Goal: Task Accomplishment & Management: Complete application form

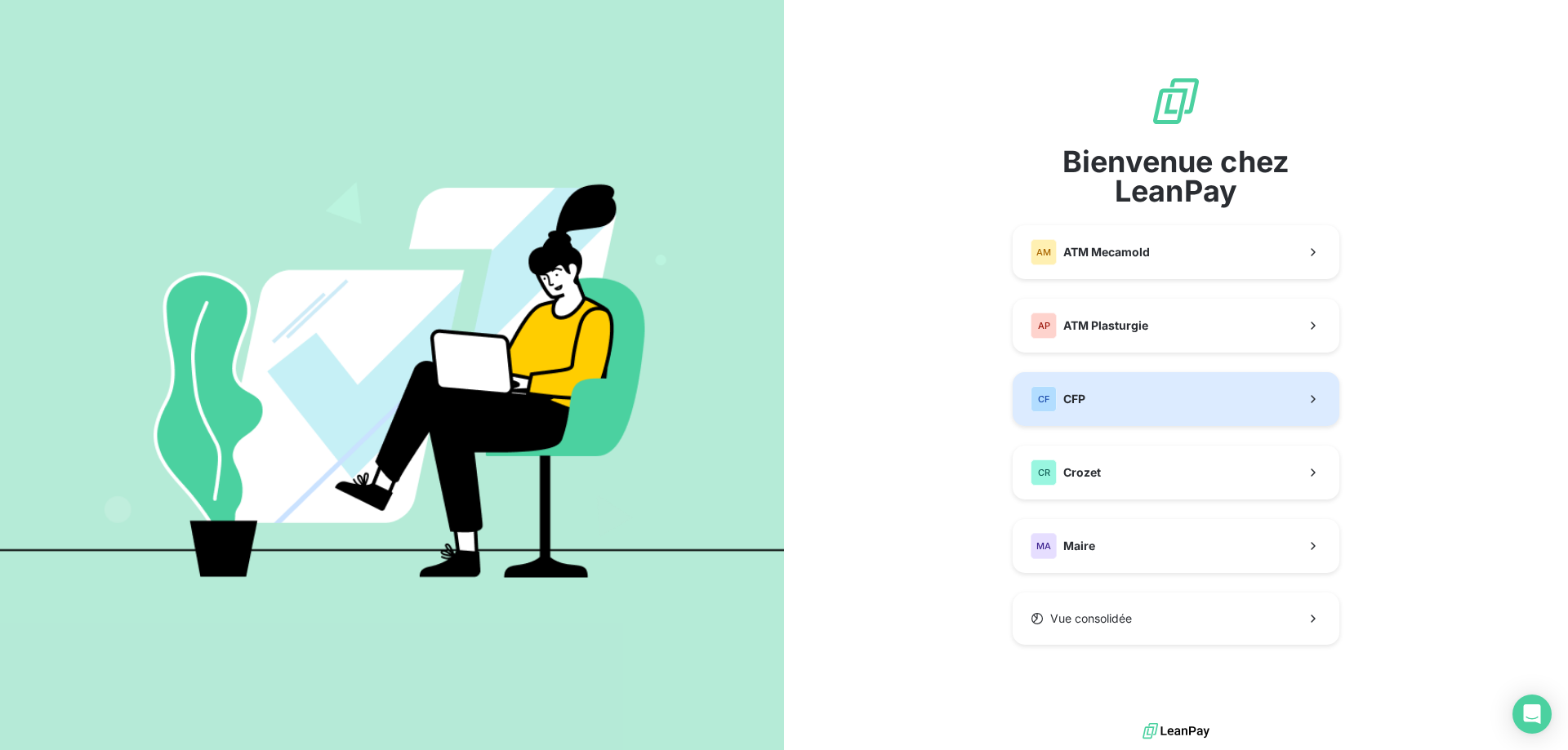
click at [1204, 414] on button "CF CFP" at bounding box center [1176, 399] width 326 height 53
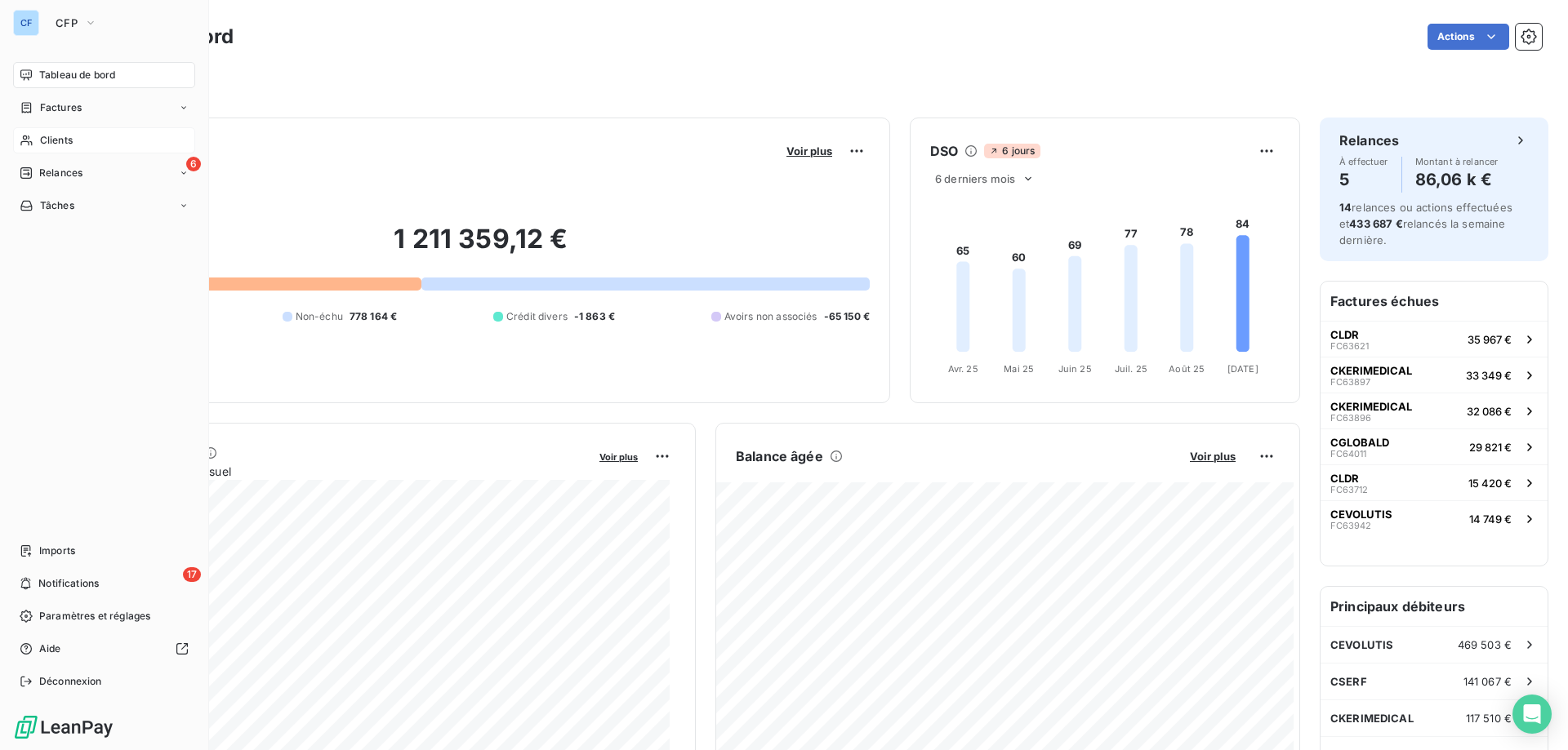
click at [84, 138] on div "Clients" at bounding box center [104, 139] width 182 height 26
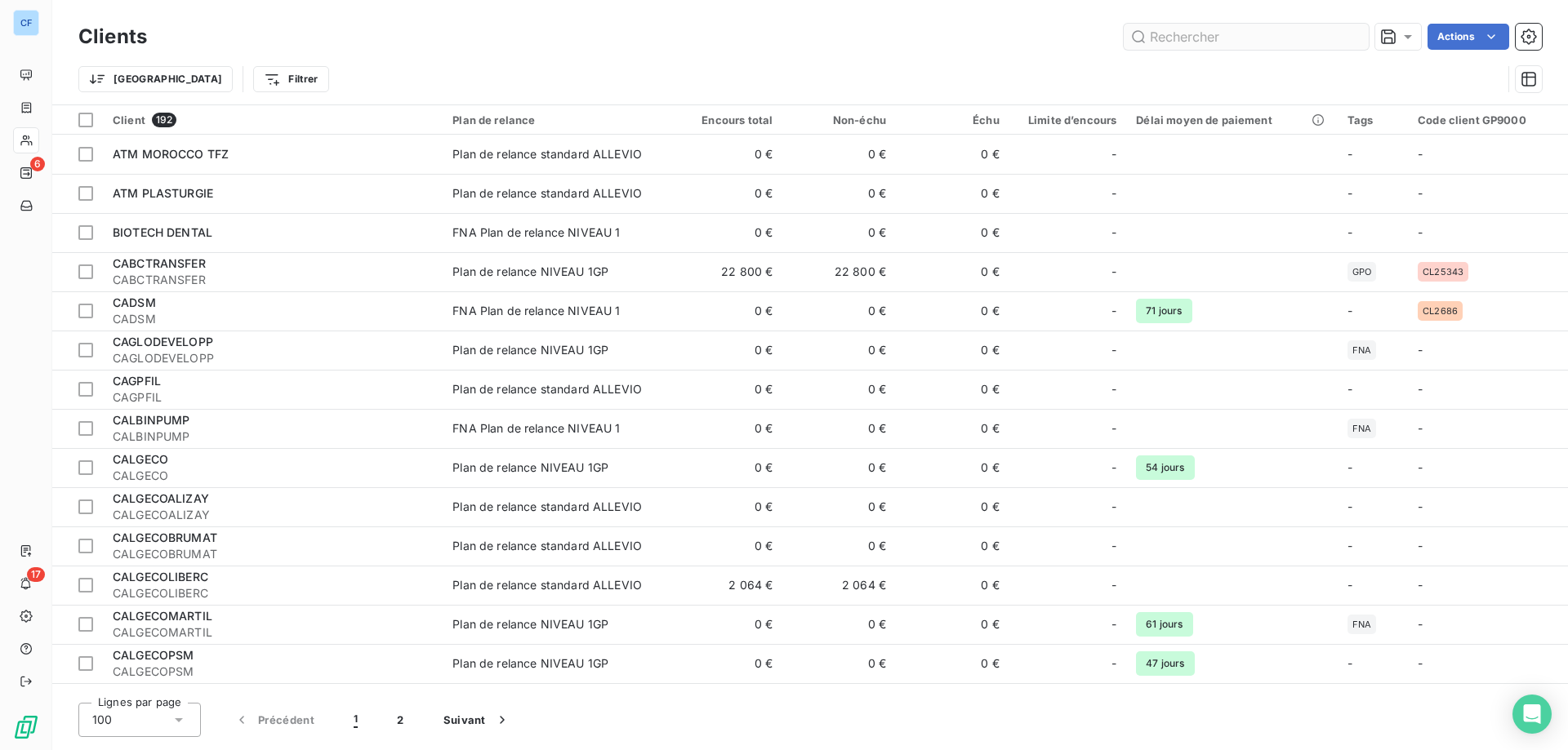
click at [1246, 45] on input "text" at bounding box center [1245, 36] width 245 height 26
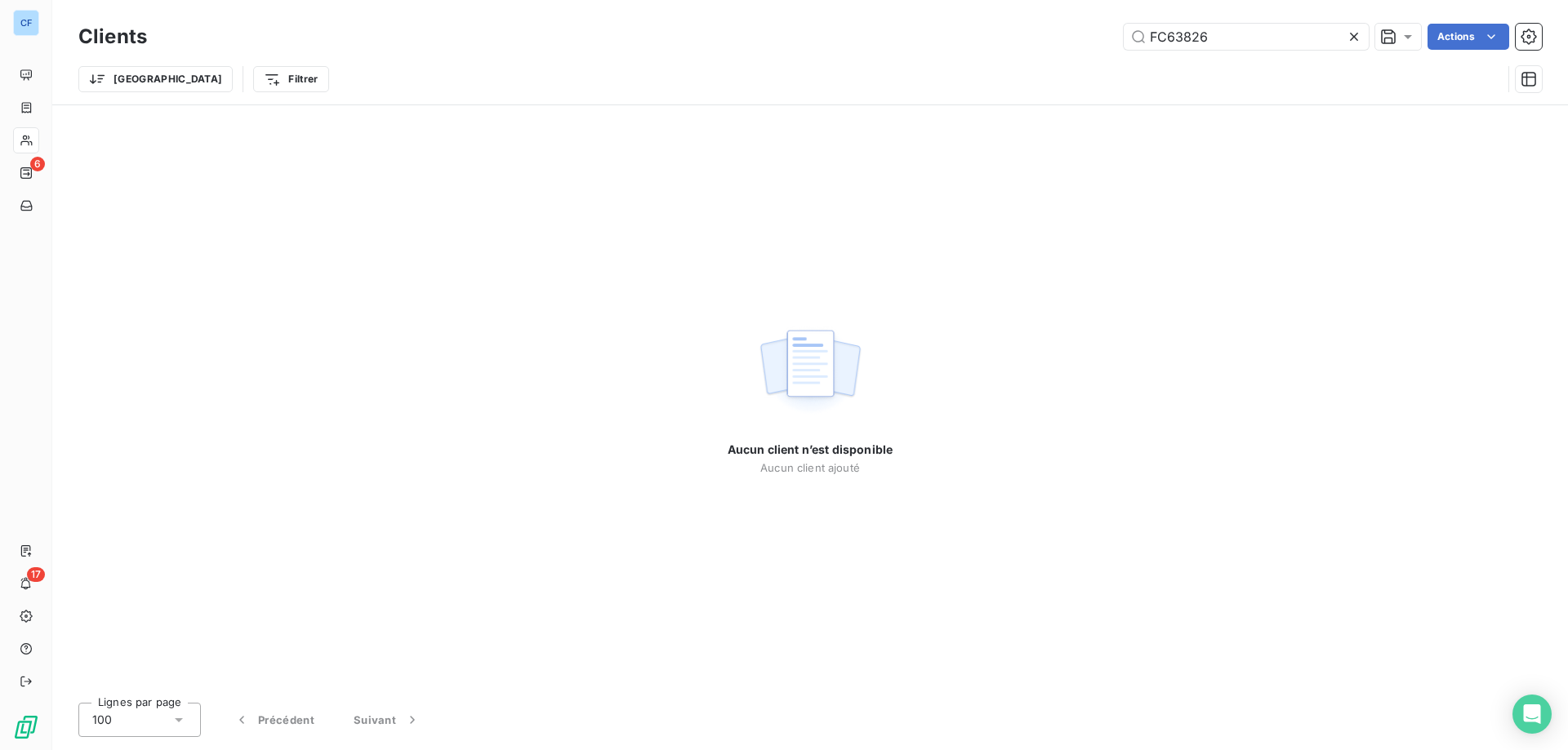
drag, startPoint x: 1238, startPoint y: 36, endPoint x: 841, endPoint y: 38, distance: 397.0
click at [841, 38] on div "FC63826 Actions" at bounding box center [854, 36] width 1375 height 26
drag, startPoint x: 1186, startPoint y: 32, endPoint x: 841, endPoint y: 13, distance: 345.5
click at [842, 13] on div "Clients lm c Actions Trier Filtrer" at bounding box center [810, 52] width 1516 height 105
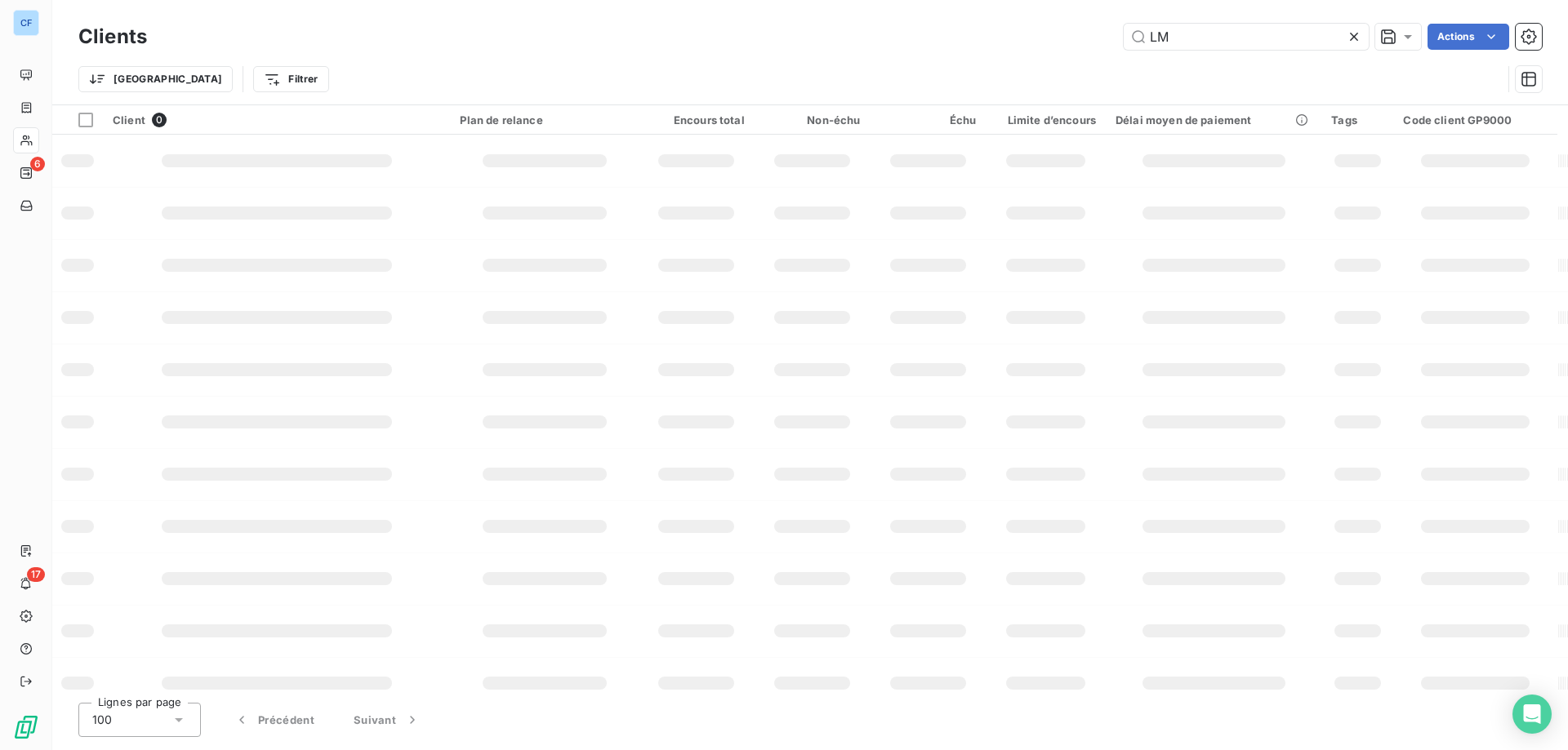
type input "LM"
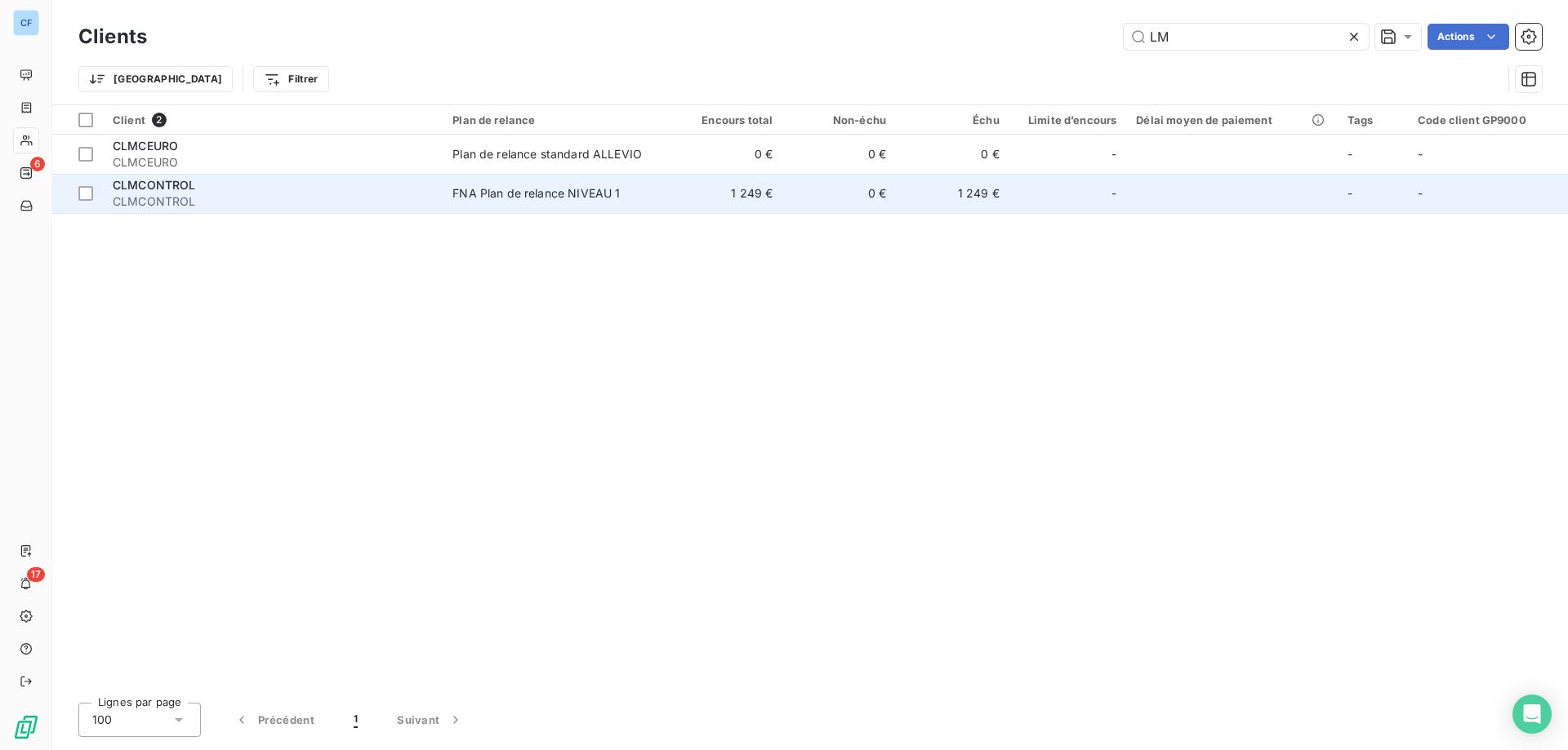
click at [582, 196] on div "FNA Plan de relance NIVEAU 1" at bounding box center [535, 193] width 167 height 16
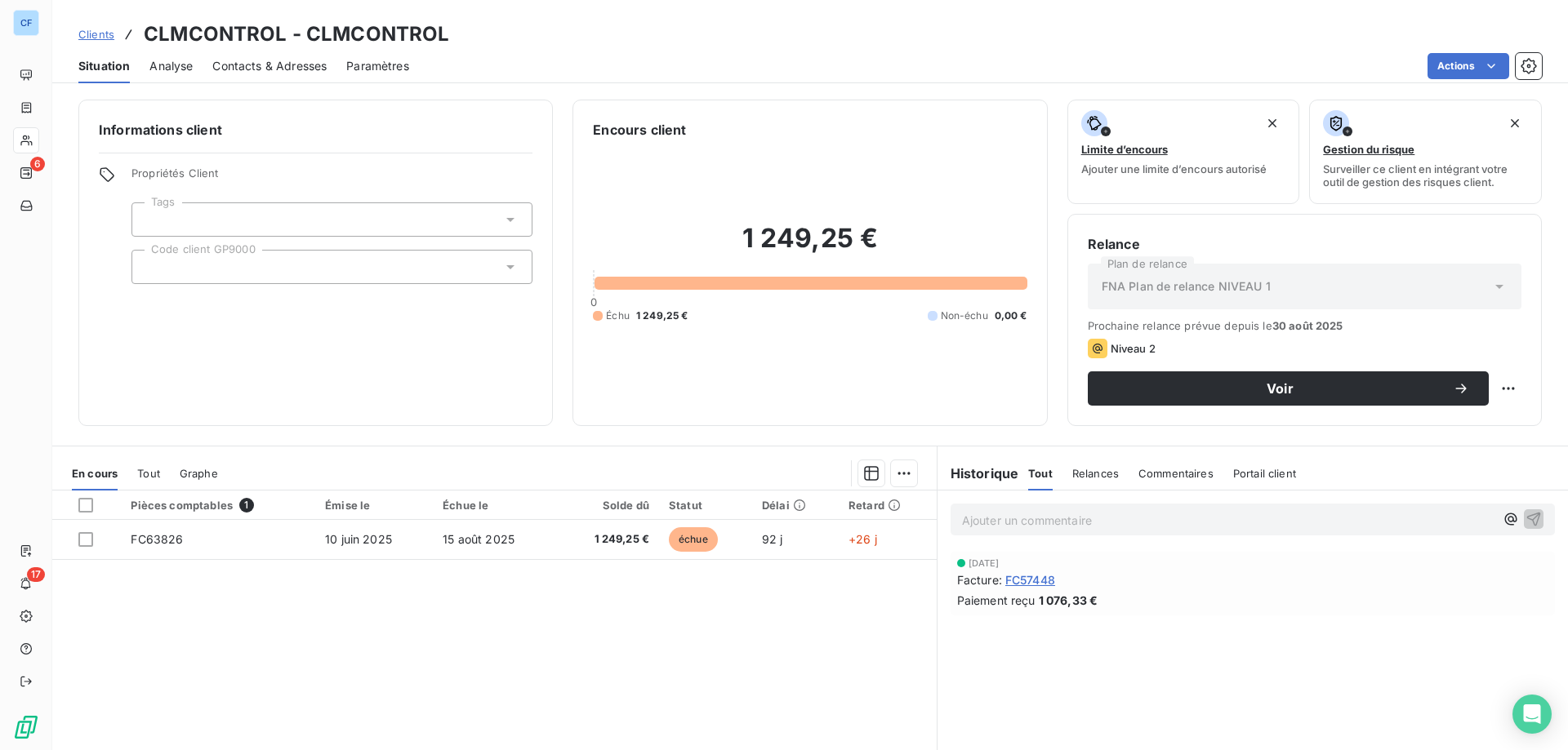
click at [272, 68] on span "Contacts & Adresses" at bounding box center [269, 66] width 115 height 16
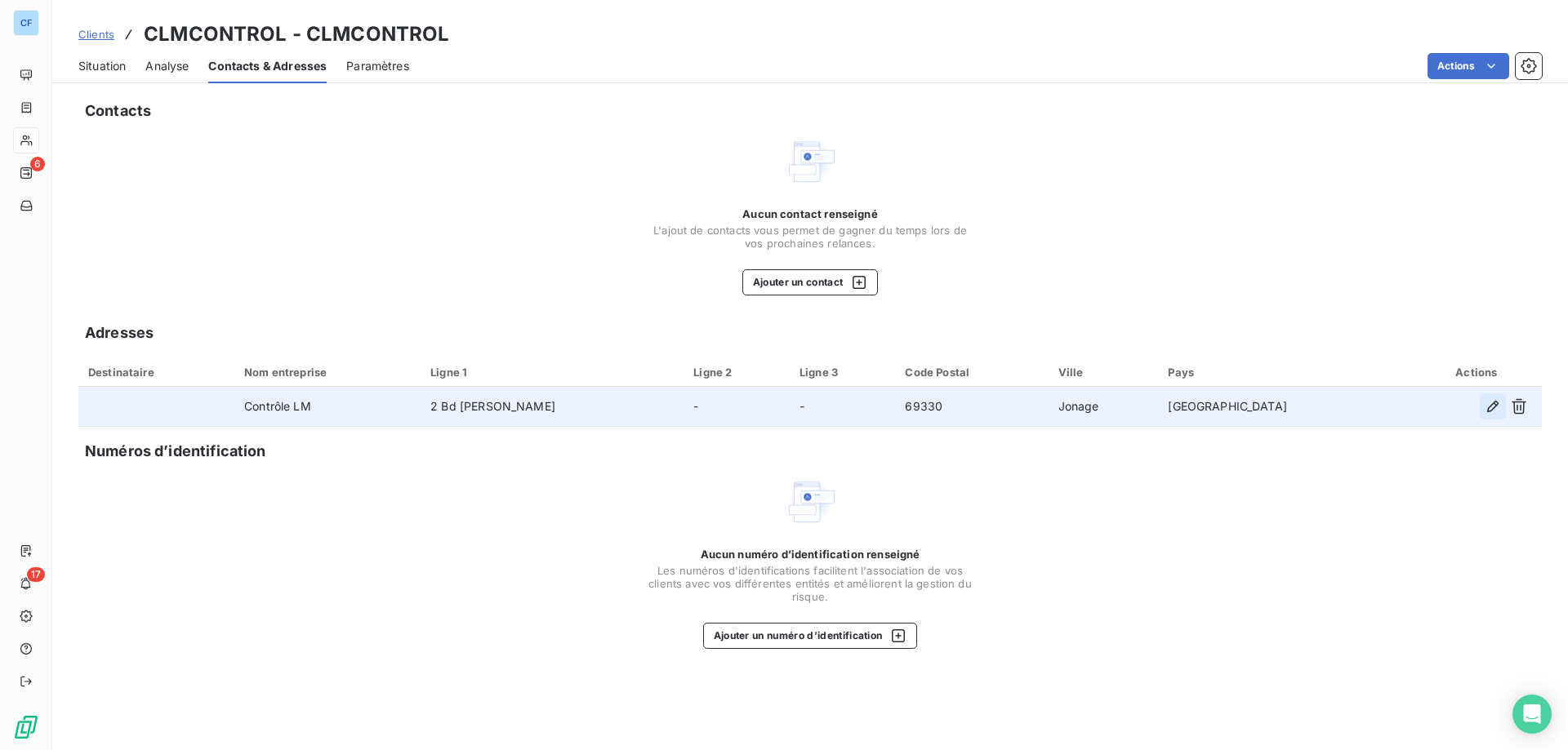
click at [1494, 410] on icon "button" at bounding box center [1493, 406] width 16 height 16
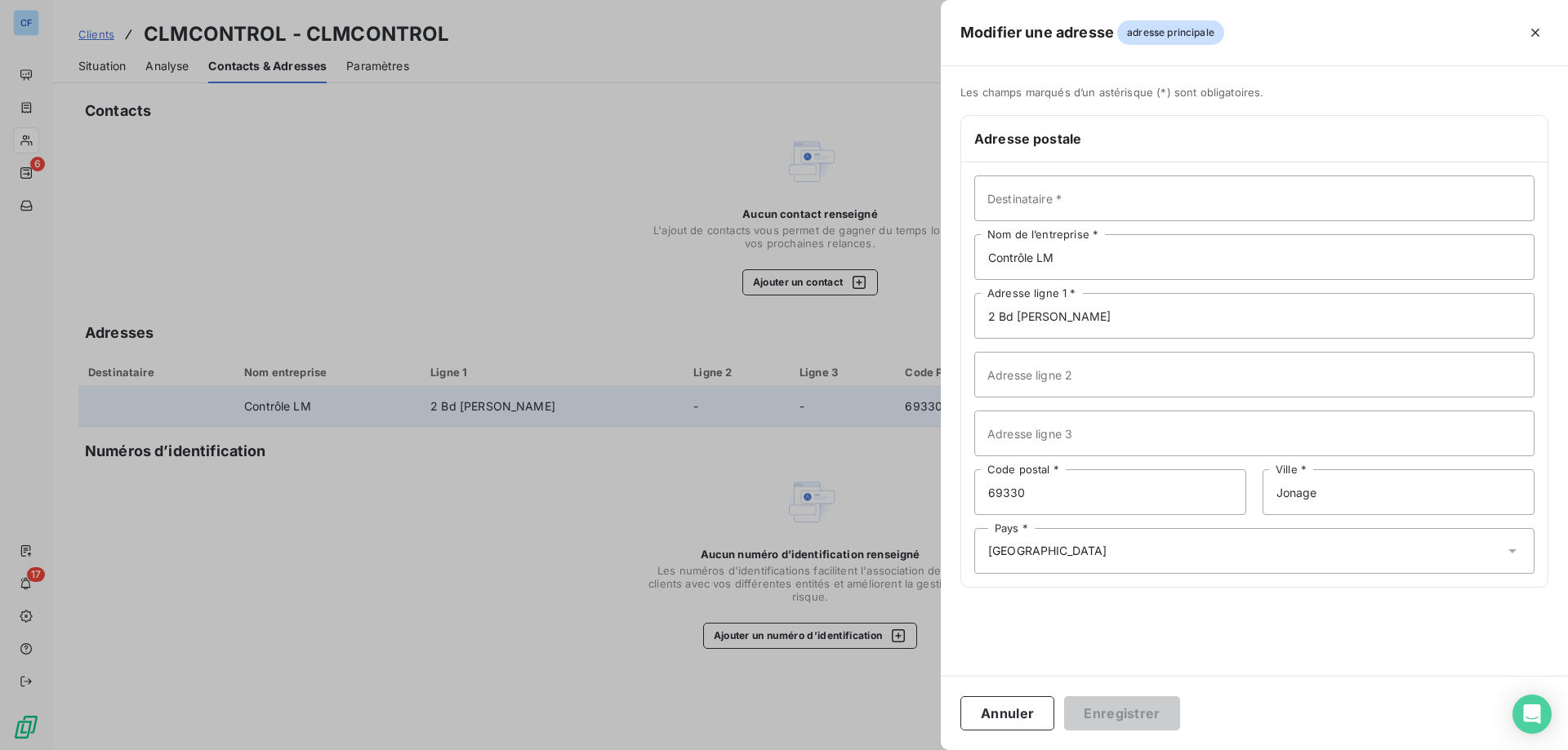
click at [442, 542] on div at bounding box center [784, 375] width 1568 height 750
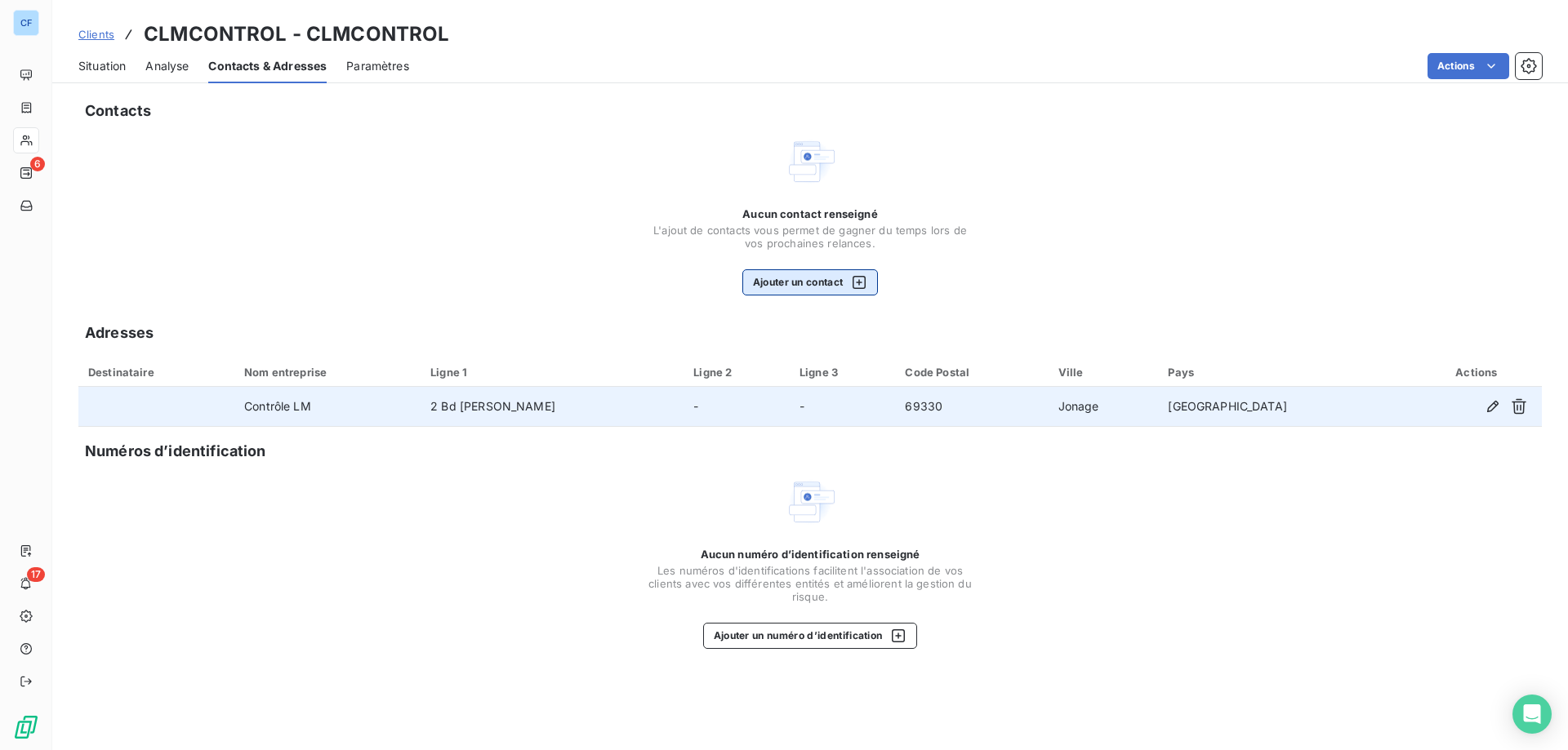
click at [800, 280] on button "Ajouter un contact" at bounding box center [810, 281] width 136 height 26
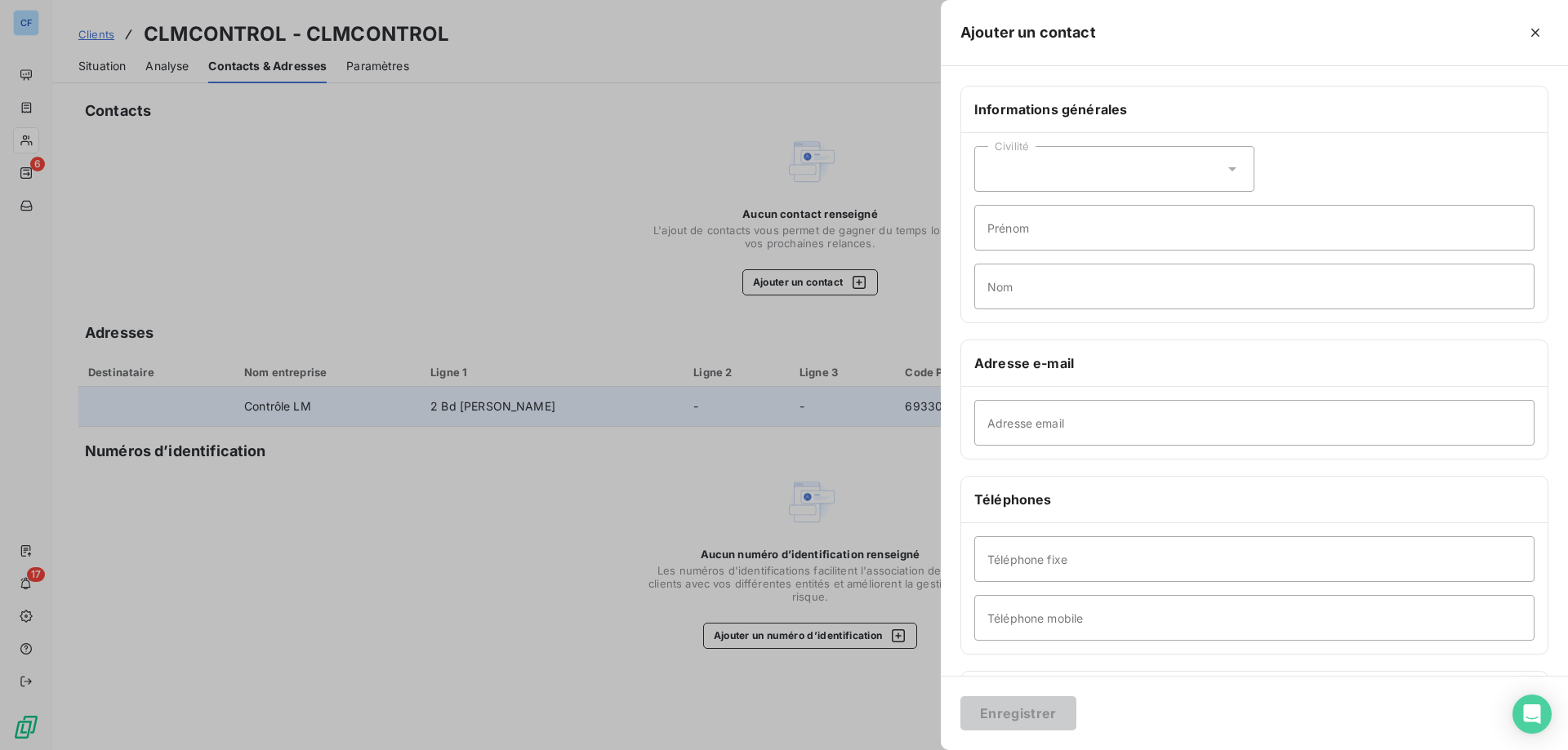
click at [790, 469] on div at bounding box center [784, 375] width 1568 height 750
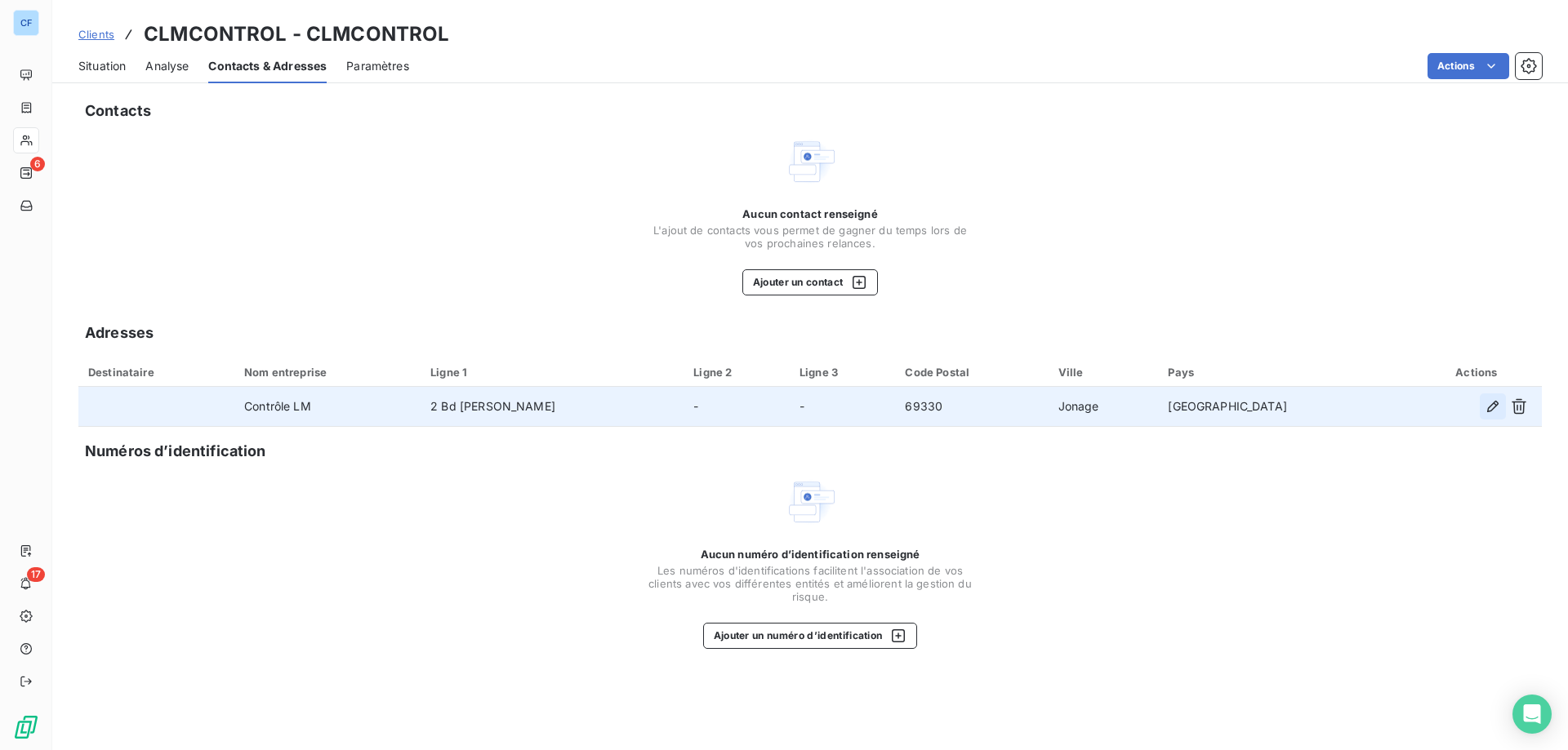
click at [1496, 405] on icon "button" at bounding box center [1493, 406] width 16 height 16
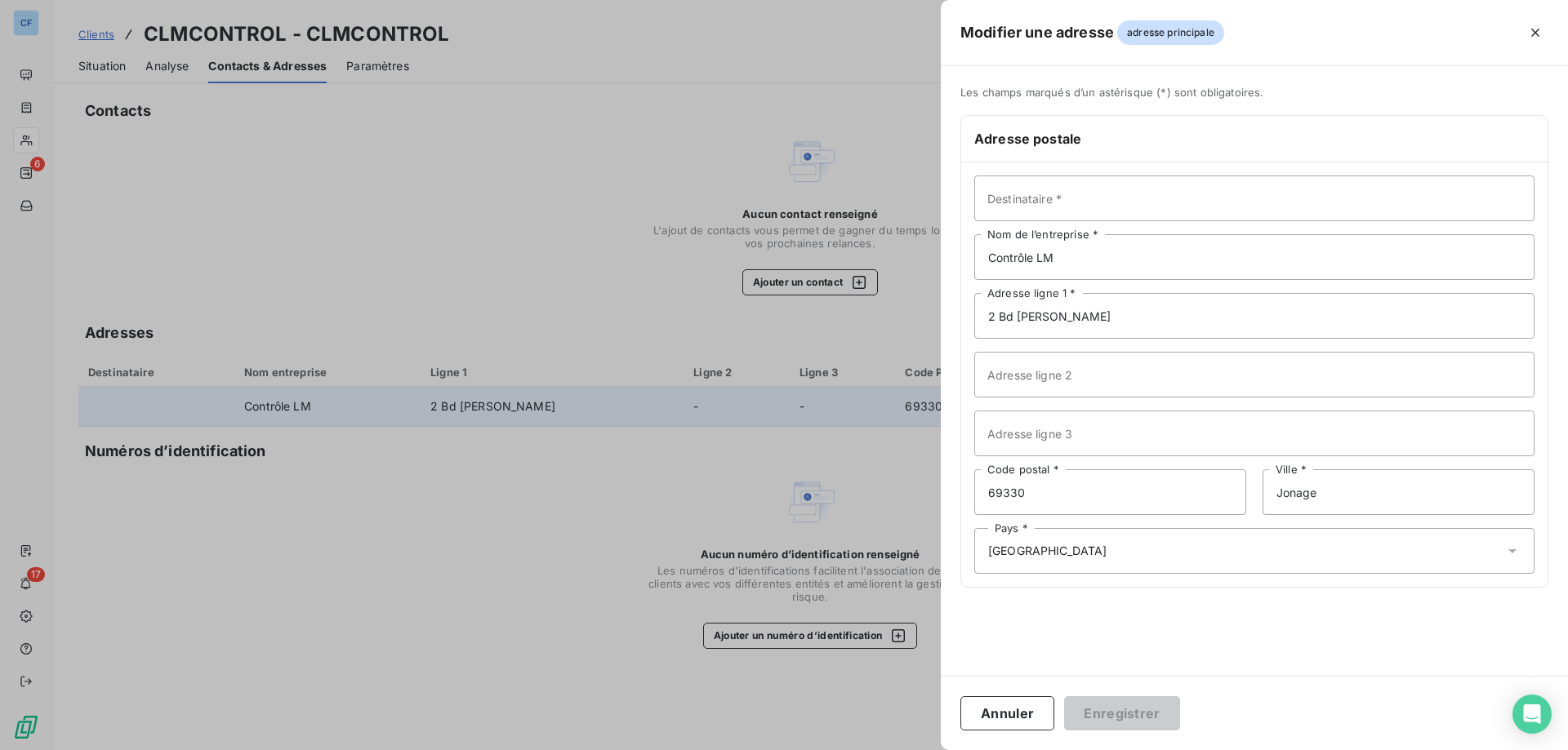
click at [435, 480] on div at bounding box center [784, 375] width 1568 height 750
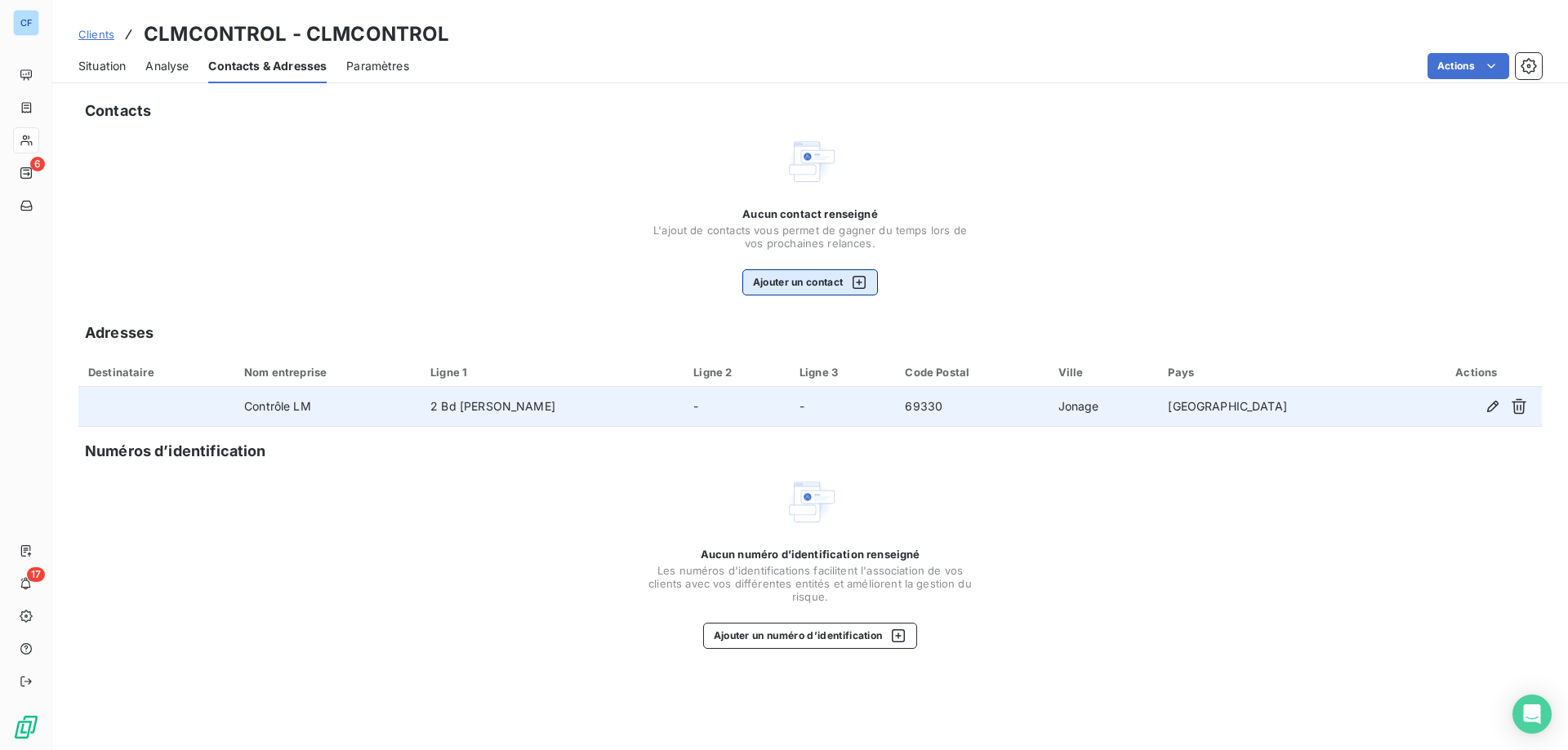
click at [820, 284] on button "Ajouter un contact" at bounding box center [810, 281] width 136 height 26
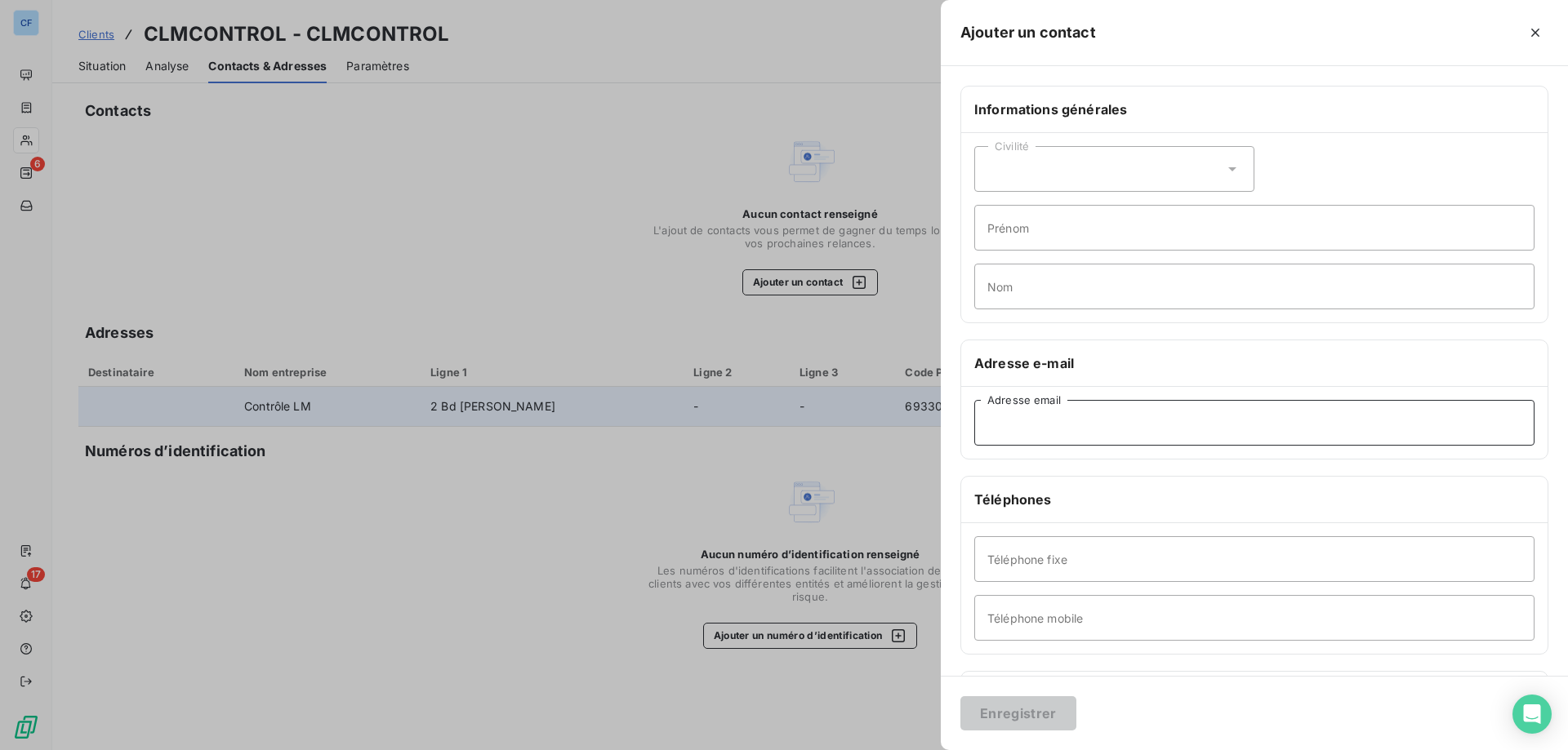
click at [1035, 411] on input "Adresse email" at bounding box center [1254, 423] width 560 height 46
paste input "[PERSON_NAME][EMAIL_ADDRESS][DOMAIN_NAME]"
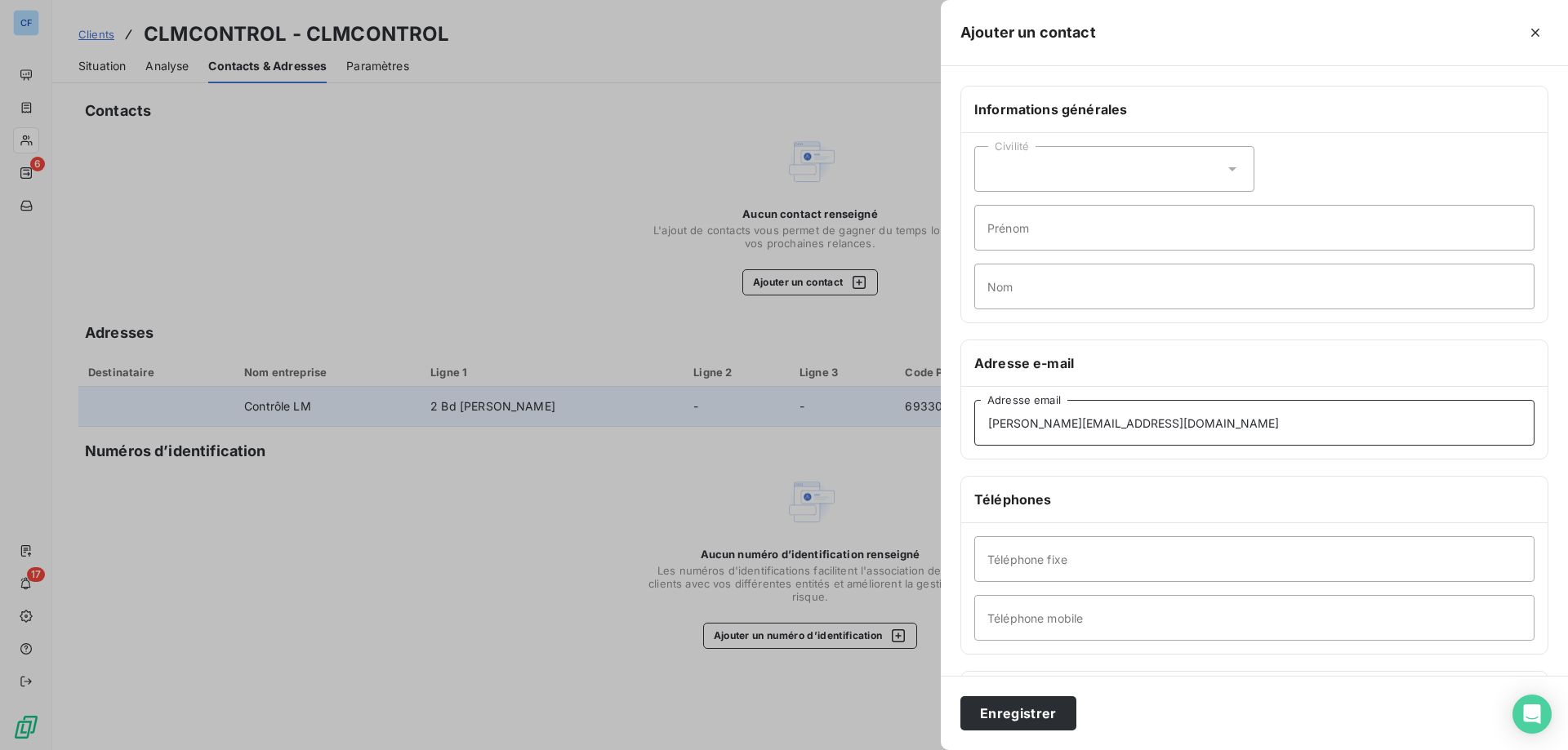
type input "[PERSON_NAME][EMAIL_ADDRESS][DOMAIN_NAME]"
click at [1197, 287] on input "Nom" at bounding box center [1254, 286] width 560 height 46
paste input "[PERSON_NAME]"
click at [1019, 283] on input "[PERSON_NAME]" at bounding box center [1254, 286] width 560 height 46
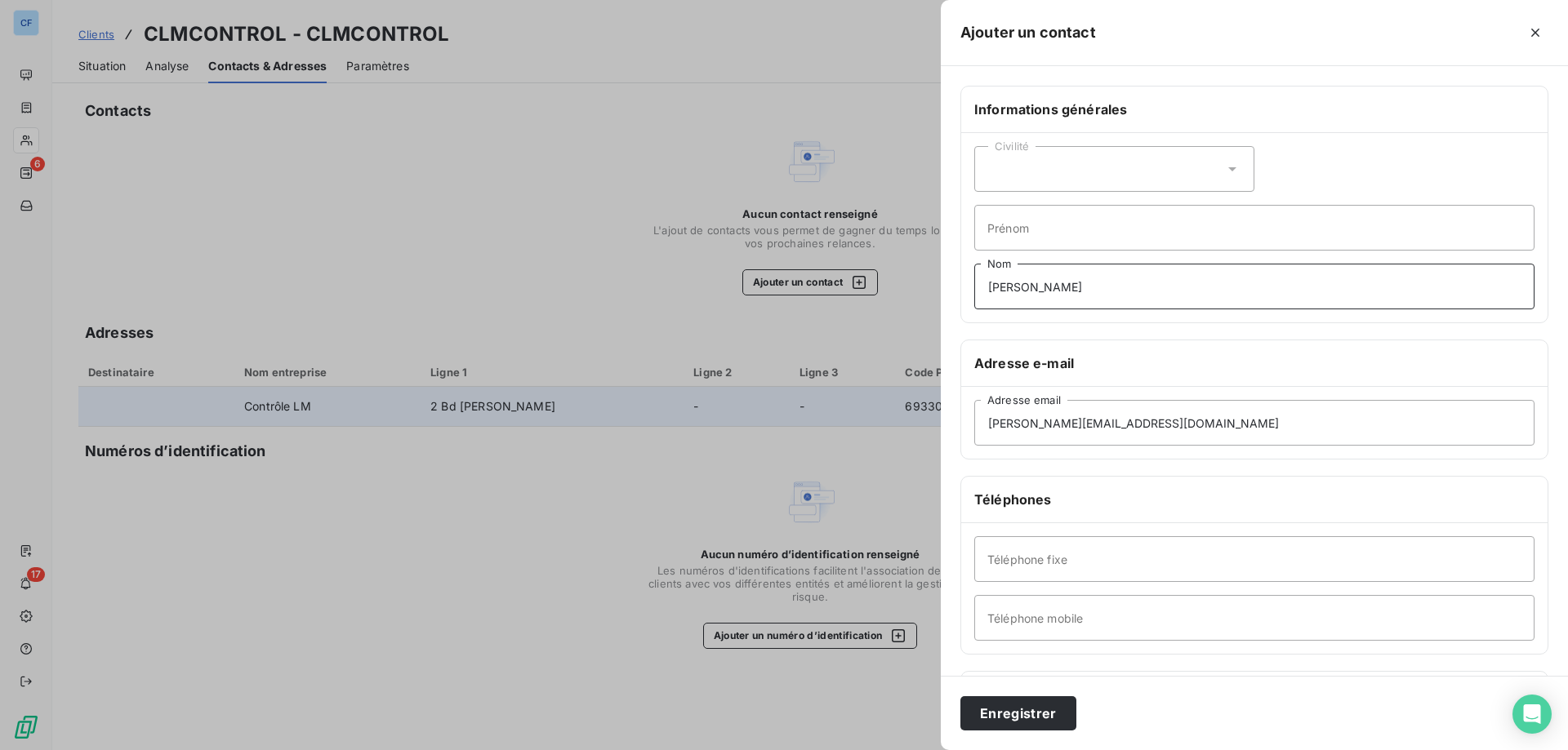
type input "[PERSON_NAME]"
click at [1043, 223] on input "Prénom" at bounding box center [1254, 228] width 560 height 46
paste input "[PERSON_NAME]"
type input "[PERSON_NAME]"
click at [1042, 167] on div "Civilité" at bounding box center [1114, 169] width 280 height 46
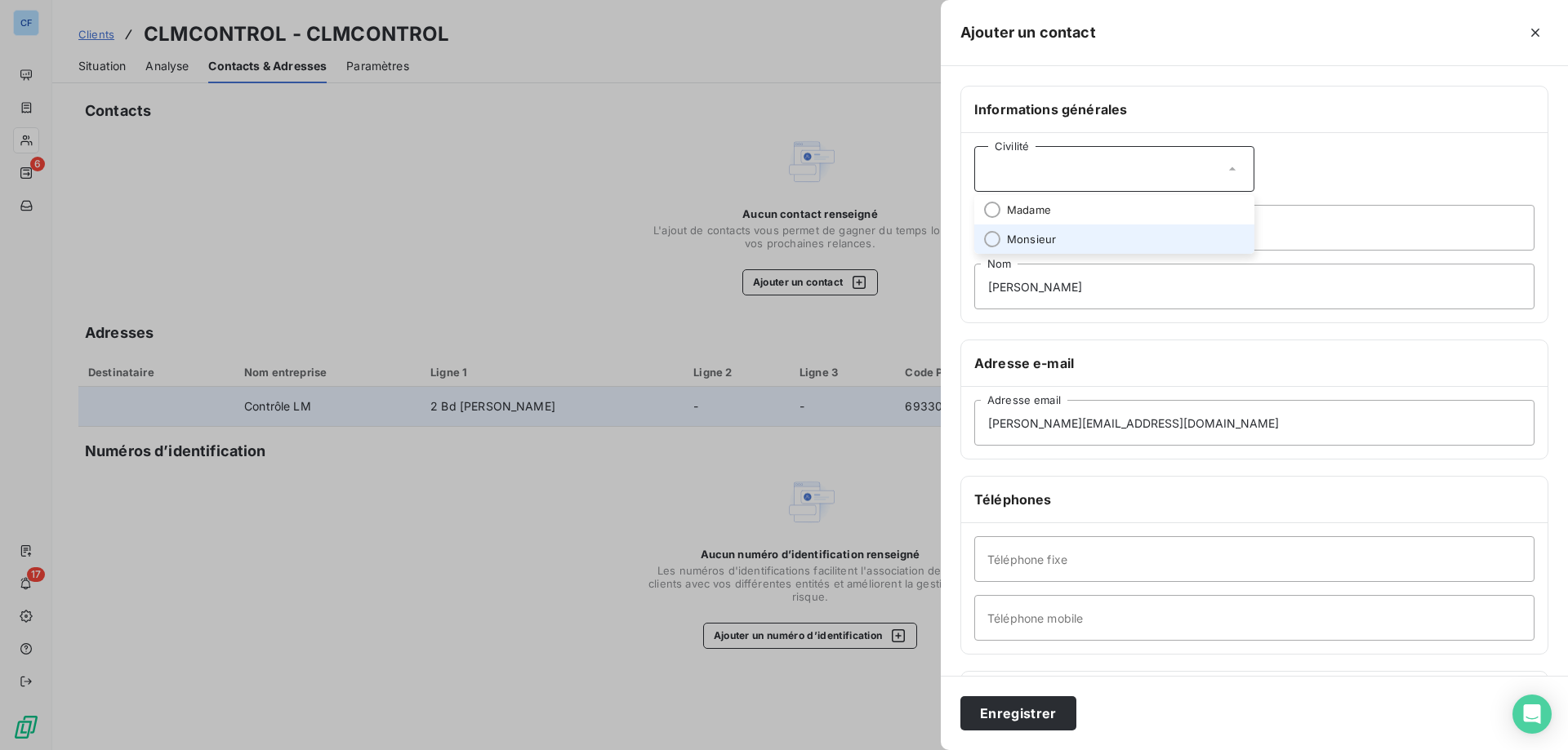
click at [1060, 239] on li "Monsieur" at bounding box center [1114, 239] width 280 height 30
click at [1119, 619] on input "Téléphone mobile" at bounding box center [1254, 618] width 560 height 46
paste input "[PHONE_NUMBER]"
drag, startPoint x: 1001, startPoint y: 619, endPoint x: 945, endPoint y: 625, distance: 56.3
click at [945, 625] on div "Informations générales Civilité Monsieur [PERSON_NAME] [PERSON_NAME] Nom Adress…" at bounding box center [1254, 448] width 627 height 725
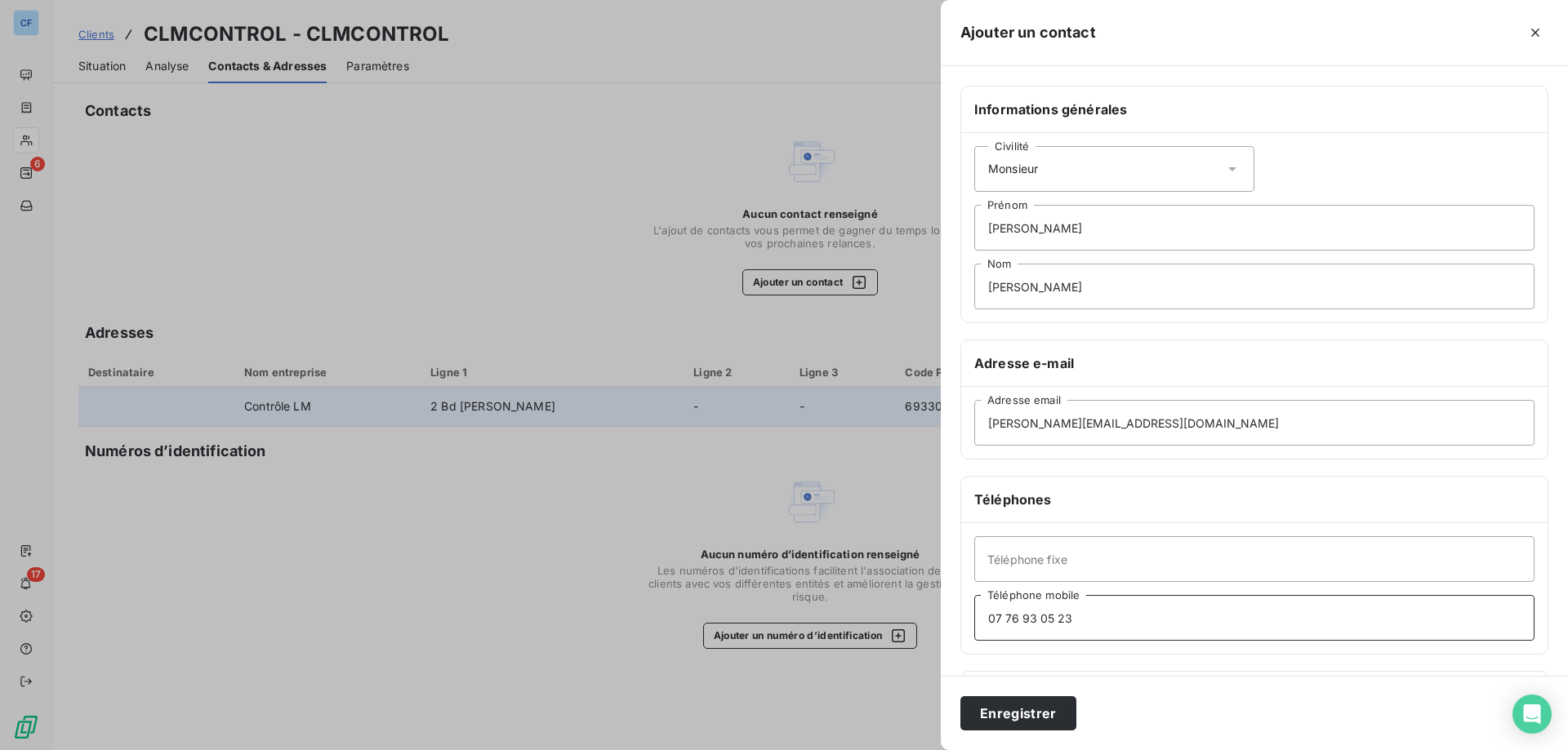
type input "07 76 93 05 23"
click at [1147, 562] on input "Téléphone fixe" at bounding box center [1254, 559] width 560 height 46
paste input "4 72 47 74 00"
type input "04 72 47 74 00"
click at [988, 713] on button "Enregistrer" at bounding box center [1018, 714] width 116 height 34
